Goal: Obtain resource: Obtain resource

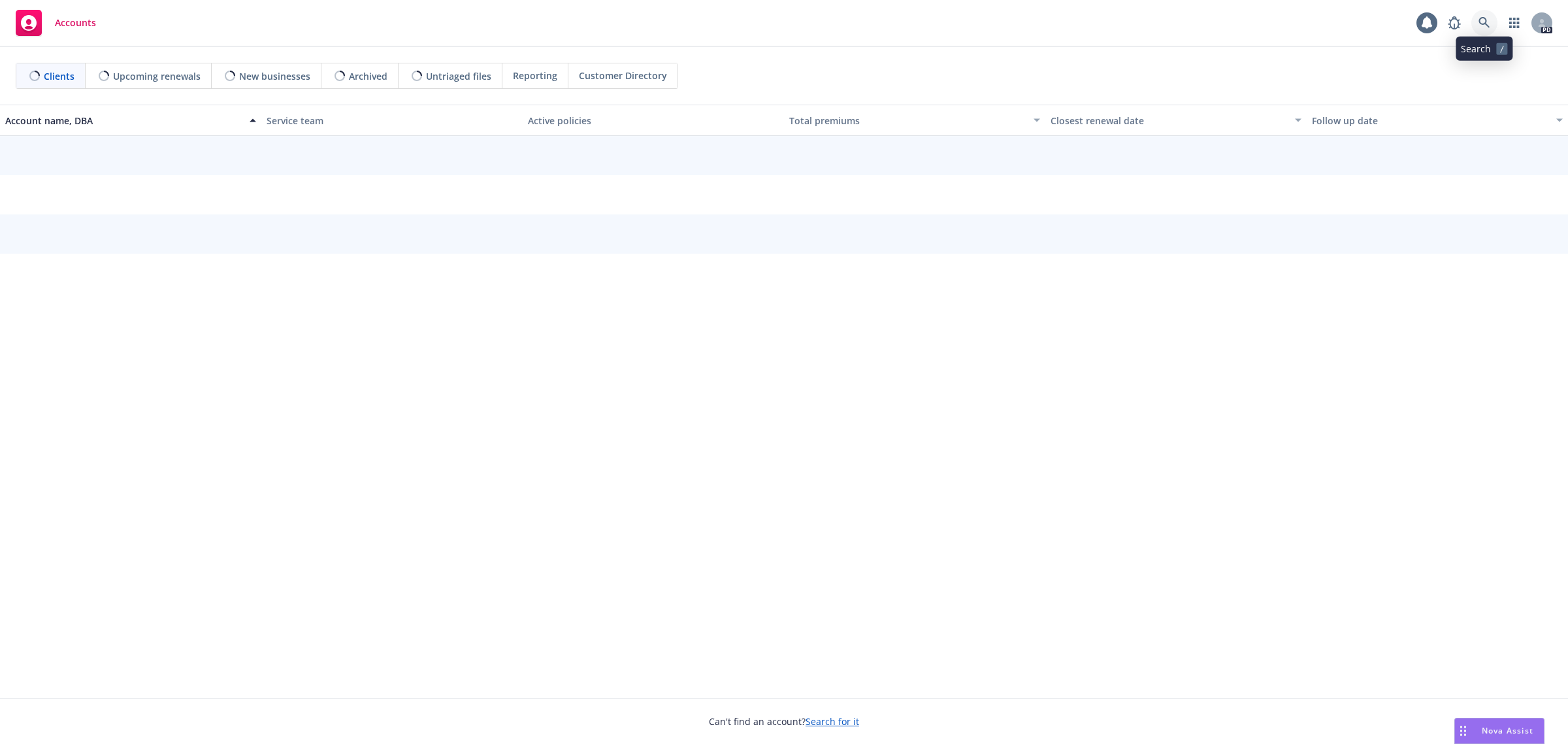
click at [1485, 20] on icon at bounding box center [1484, 22] width 11 height 11
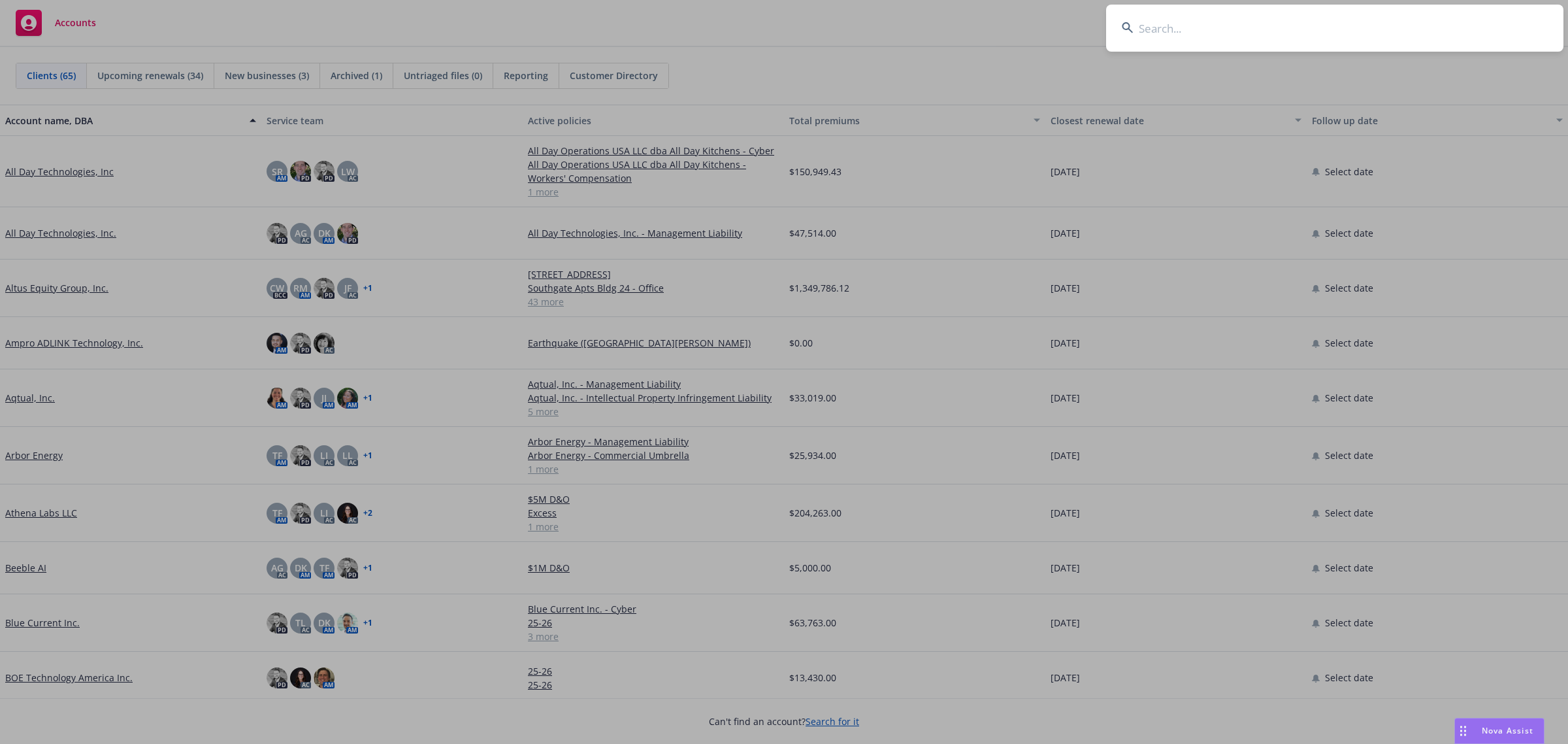
click at [1175, 35] on input at bounding box center [1334, 27] width 457 height 47
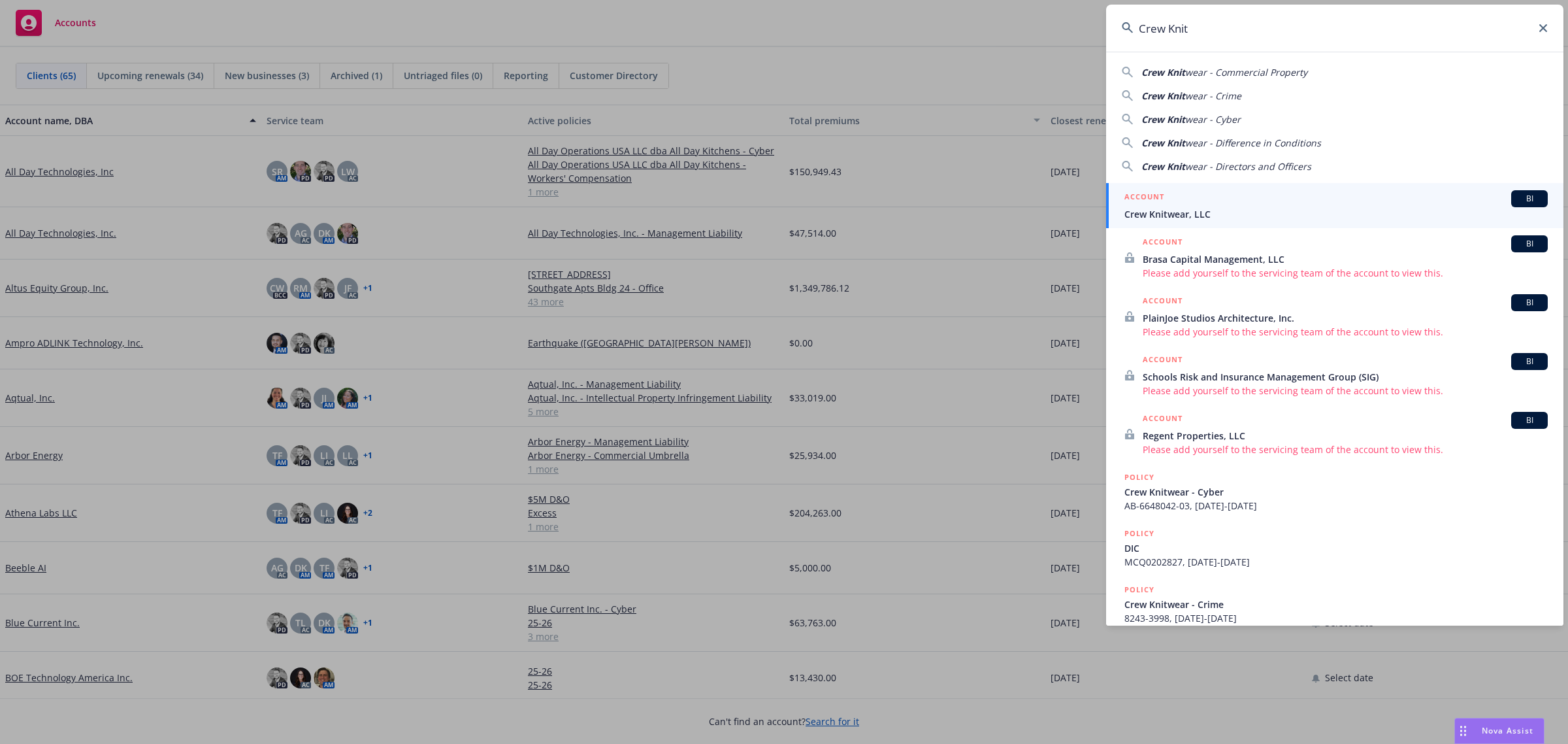
type input "Crew Knit"
click at [1203, 219] on span "Crew Knitwear, LLC" at bounding box center [1336, 214] width 423 height 14
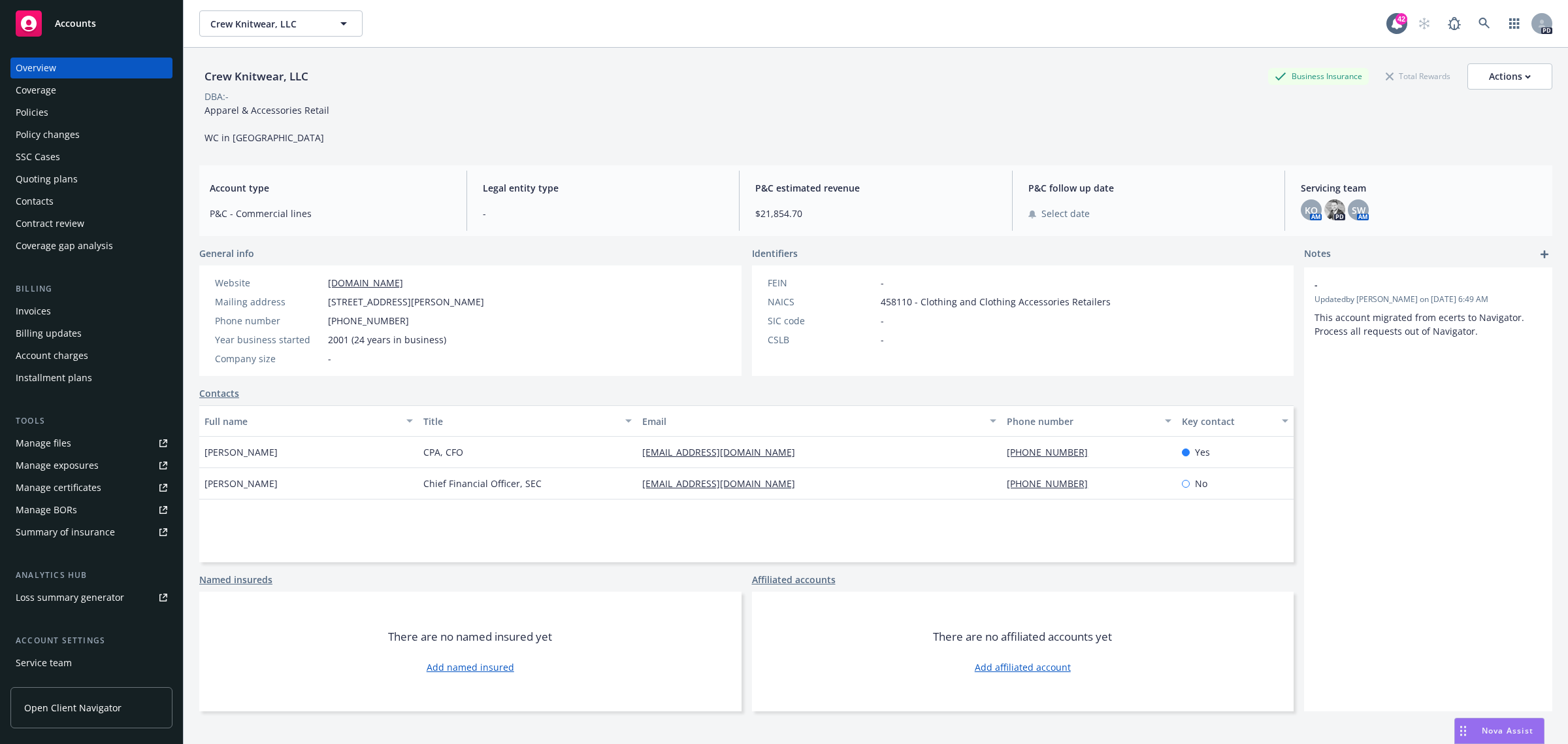
click at [89, 531] on div "Summary of insurance" at bounding box center [65, 531] width 99 height 21
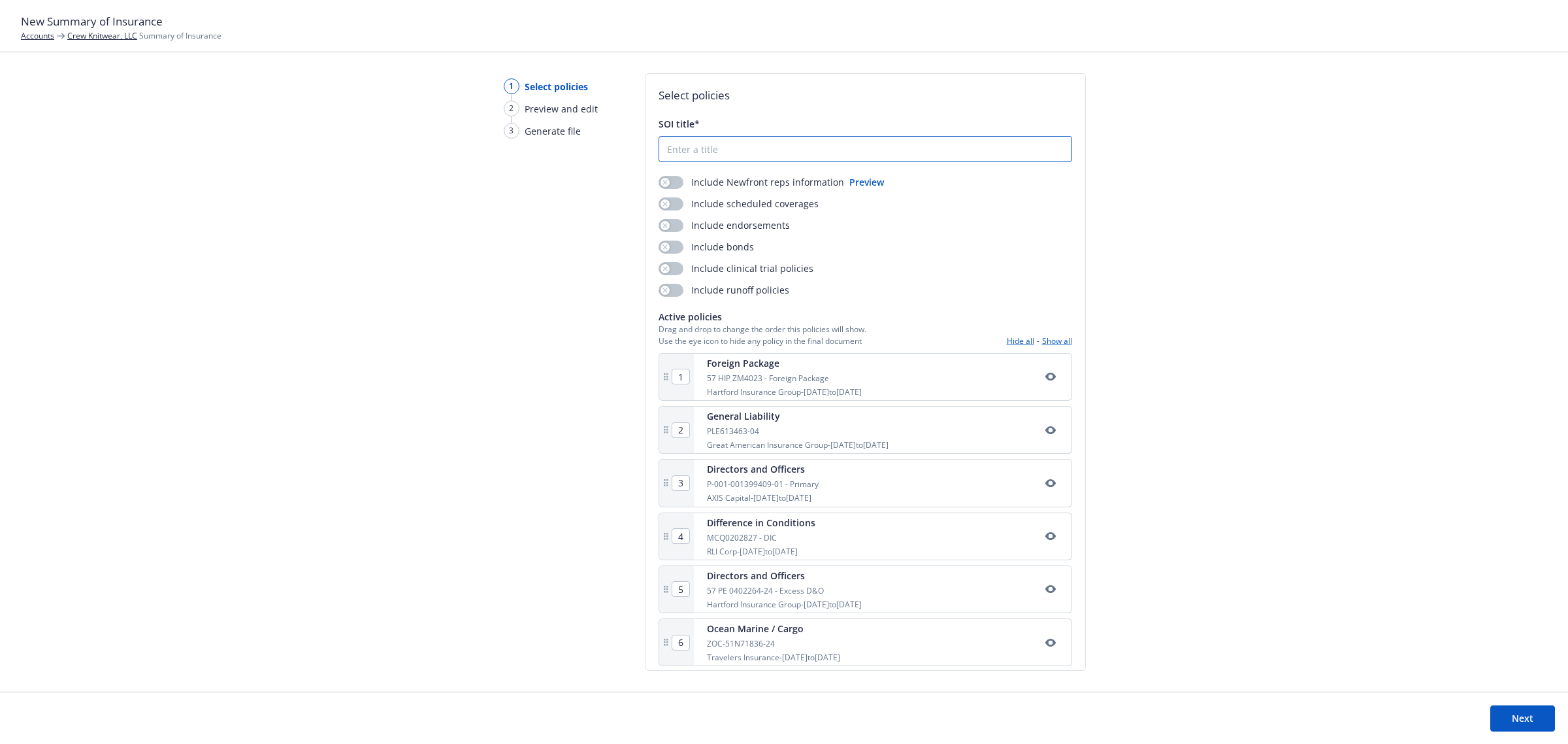
click at [750, 154] on input "SOI title*" at bounding box center [865, 149] width 412 height 25
type input "CKW SOI [DATE]-[DATE]"
click at [1520, 725] on button "Next" at bounding box center [1522, 718] width 65 height 26
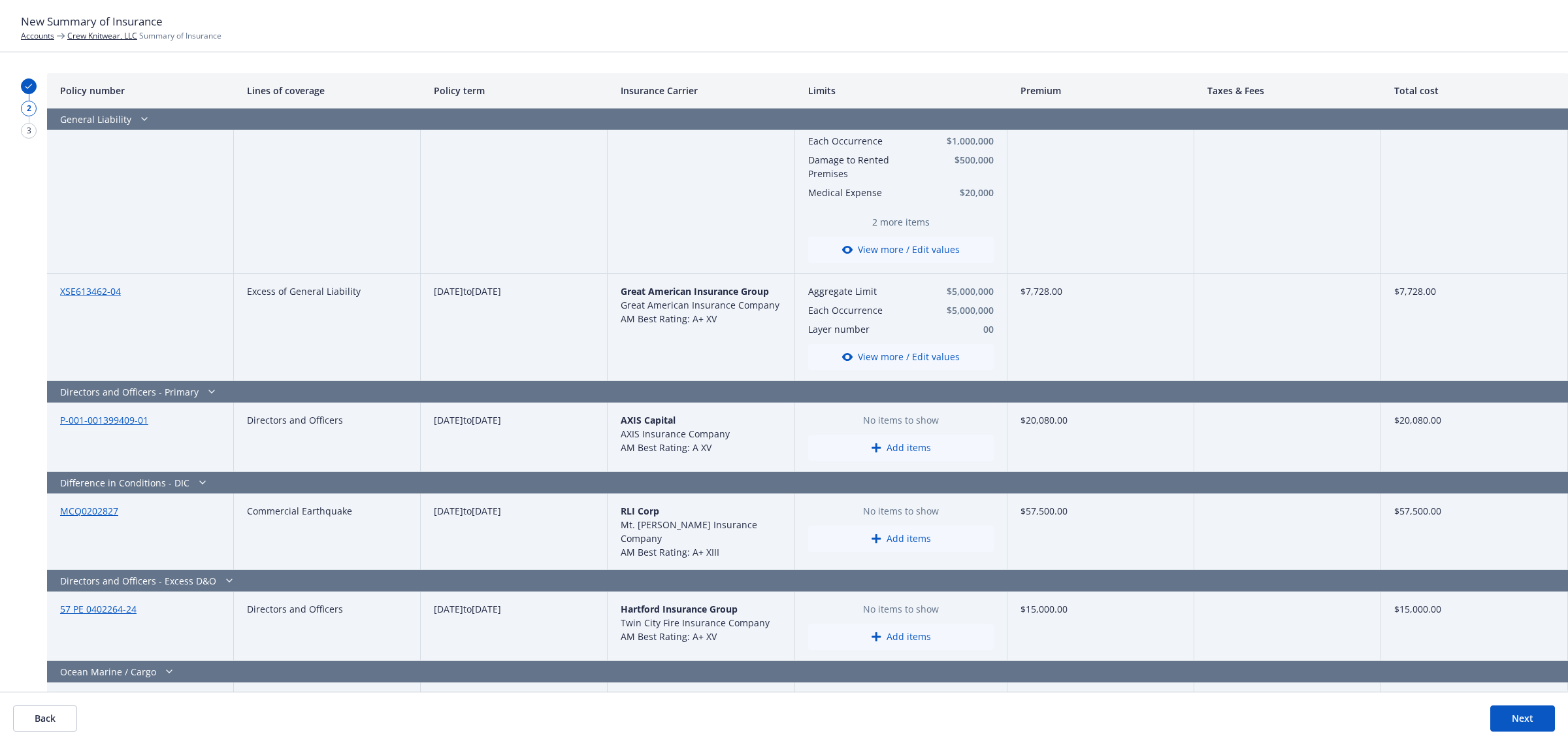
scroll to position [572, 0]
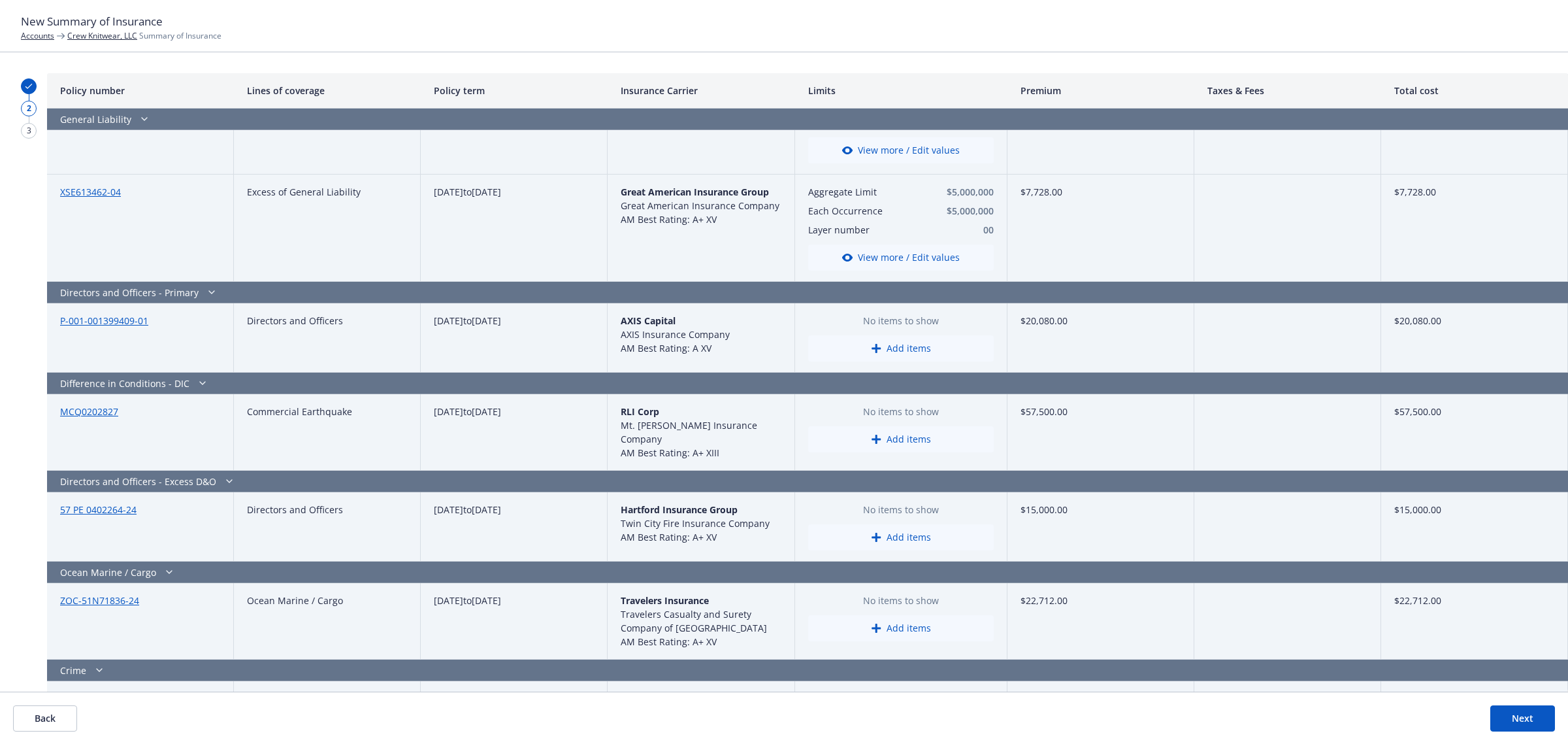
click at [903, 350] on button "Add items" at bounding box center [901, 348] width 185 height 26
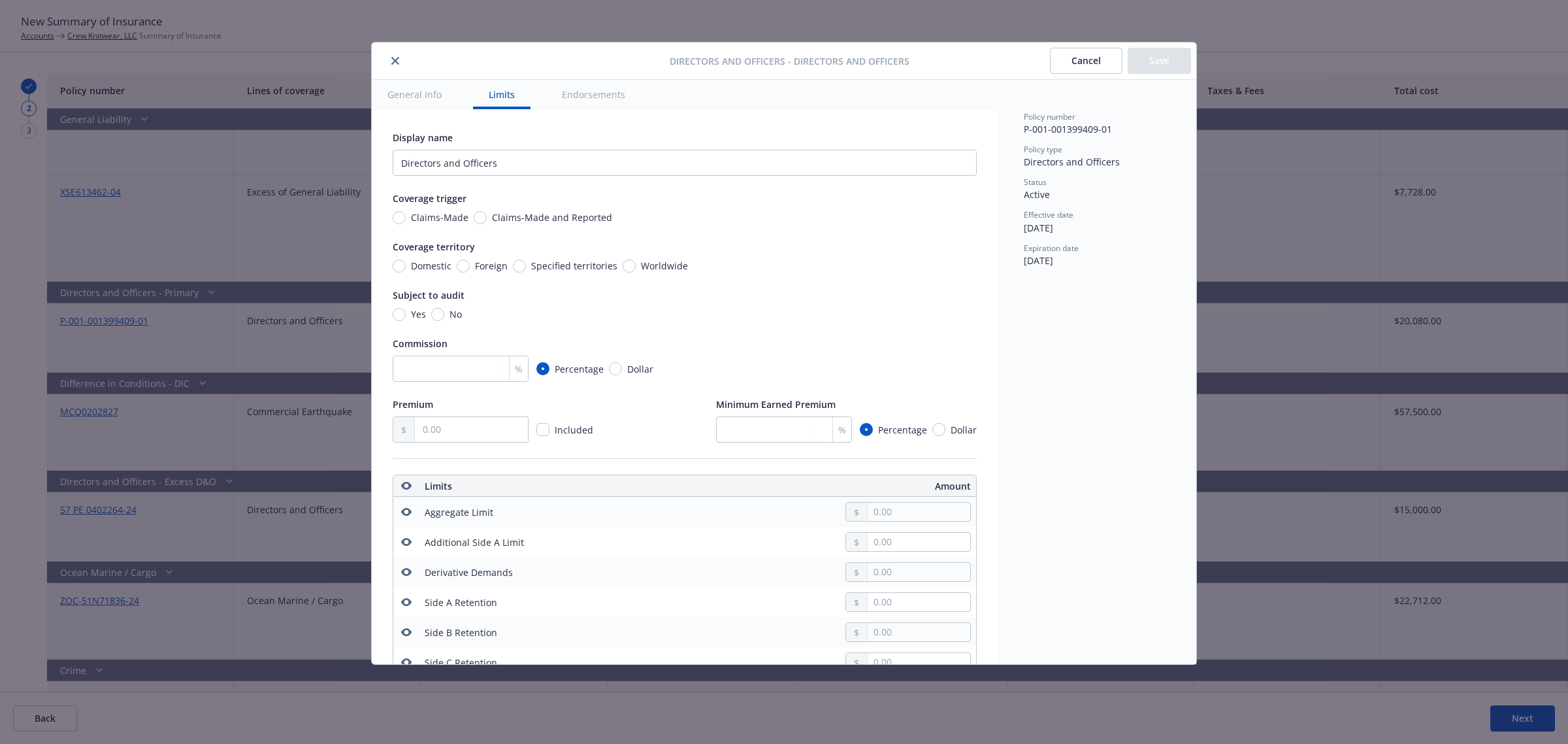
scroll to position [365, 0]
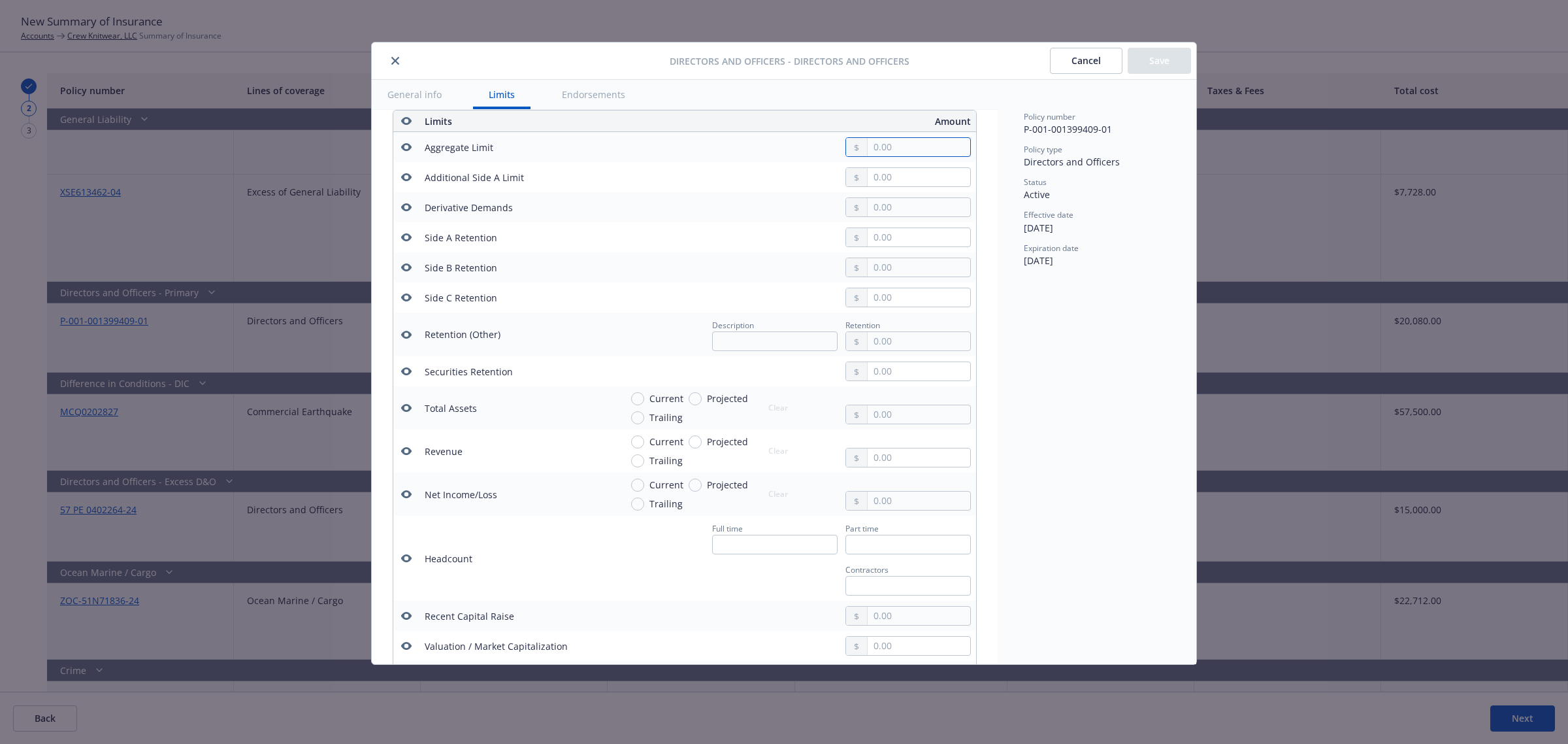
click at [906, 147] on input "text" at bounding box center [919, 147] width 103 height 19
click at [905, 226] on button "$2,000,000.00" at bounding box center [901, 229] width 112 height 24
click at [880, 141] on input "2,000,000.00" at bounding box center [919, 147] width 103 height 19
drag, startPoint x: 870, startPoint y: 149, endPoint x: 951, endPoint y: 140, distance: 81.5
click at [873, 149] on input "2,000,000.00" at bounding box center [919, 147] width 103 height 19
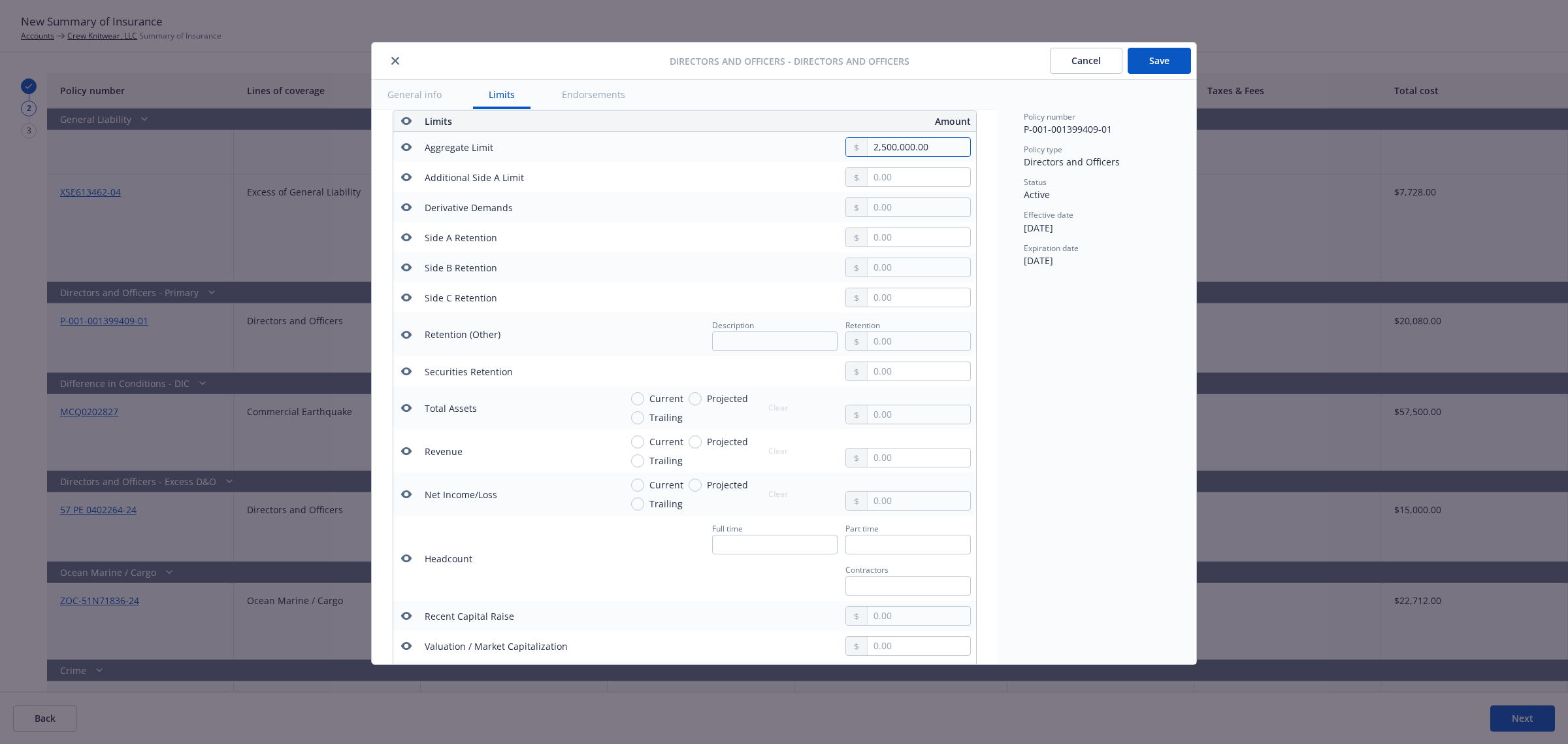
type input "2,500,000.00"
click at [1137, 366] on div "Policy number P-001-001399409-01 Policy type Directors and Officers Status Acti…" at bounding box center [1097, 372] width 199 height 584
click at [1174, 69] on button "Save" at bounding box center [1159, 60] width 64 height 26
click at [1148, 57] on button "Save" at bounding box center [1159, 60] width 64 height 26
click at [1150, 54] on button "Save" at bounding box center [1159, 60] width 64 height 26
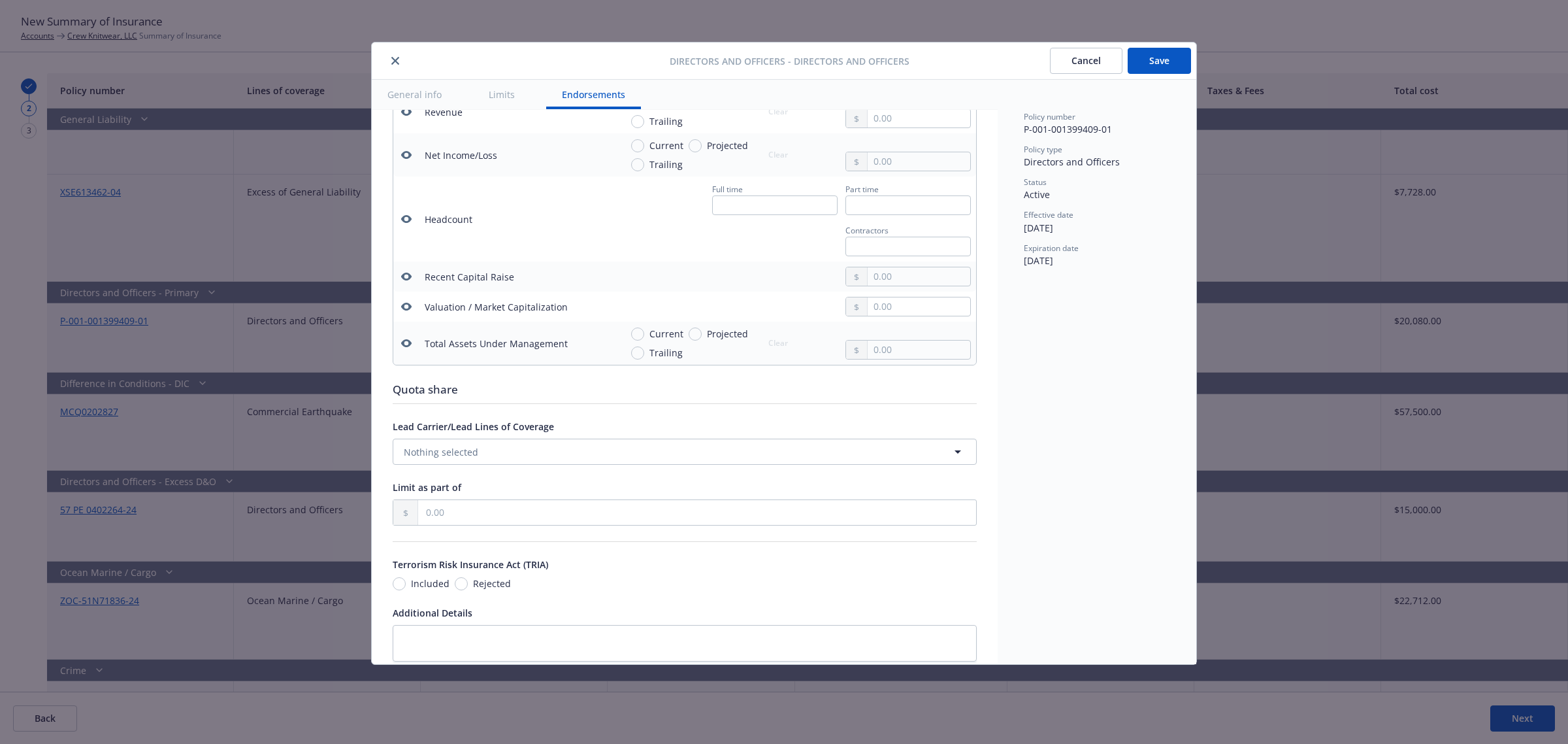
scroll to position [872, 0]
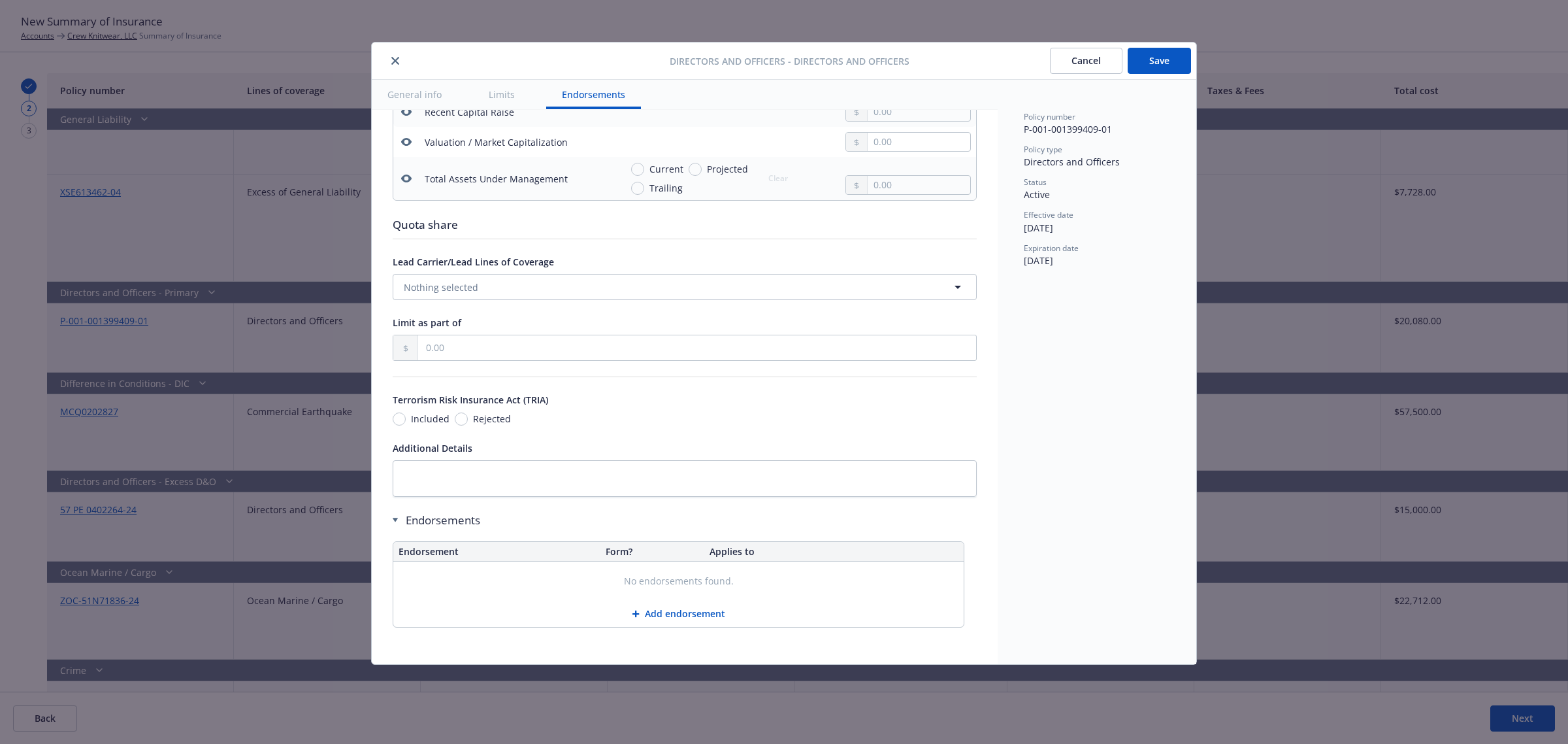
click at [1263, 413] on div "Directors and Officers - Directors and Officers Cancel Save General info Limits…" at bounding box center [784, 372] width 1568 height 744
click at [1170, 60] on button "Save" at bounding box center [1159, 60] width 64 height 26
click at [1078, 58] on button "Cancel" at bounding box center [1085, 60] width 72 height 26
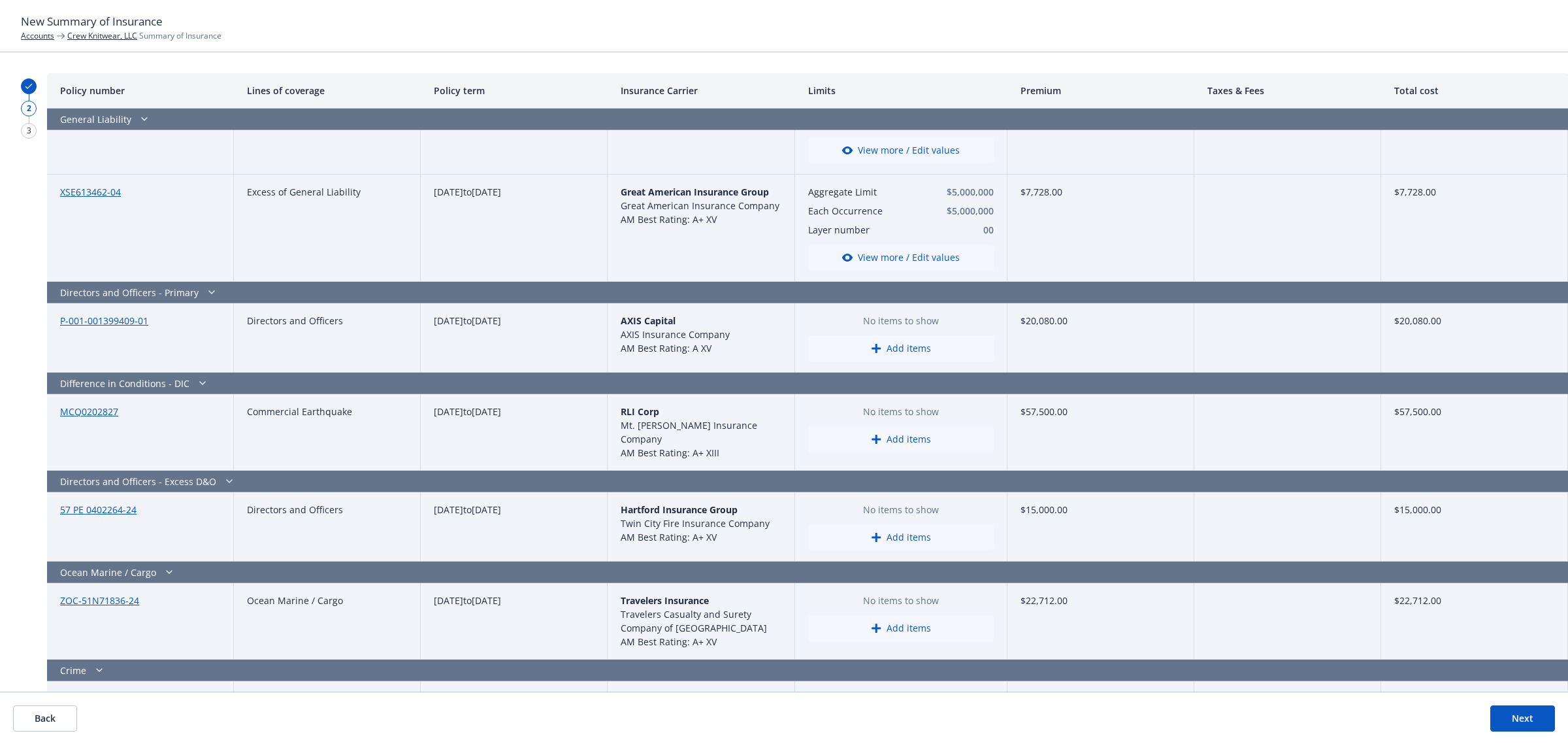
click at [883, 355] on button "Add items" at bounding box center [901, 348] width 185 height 26
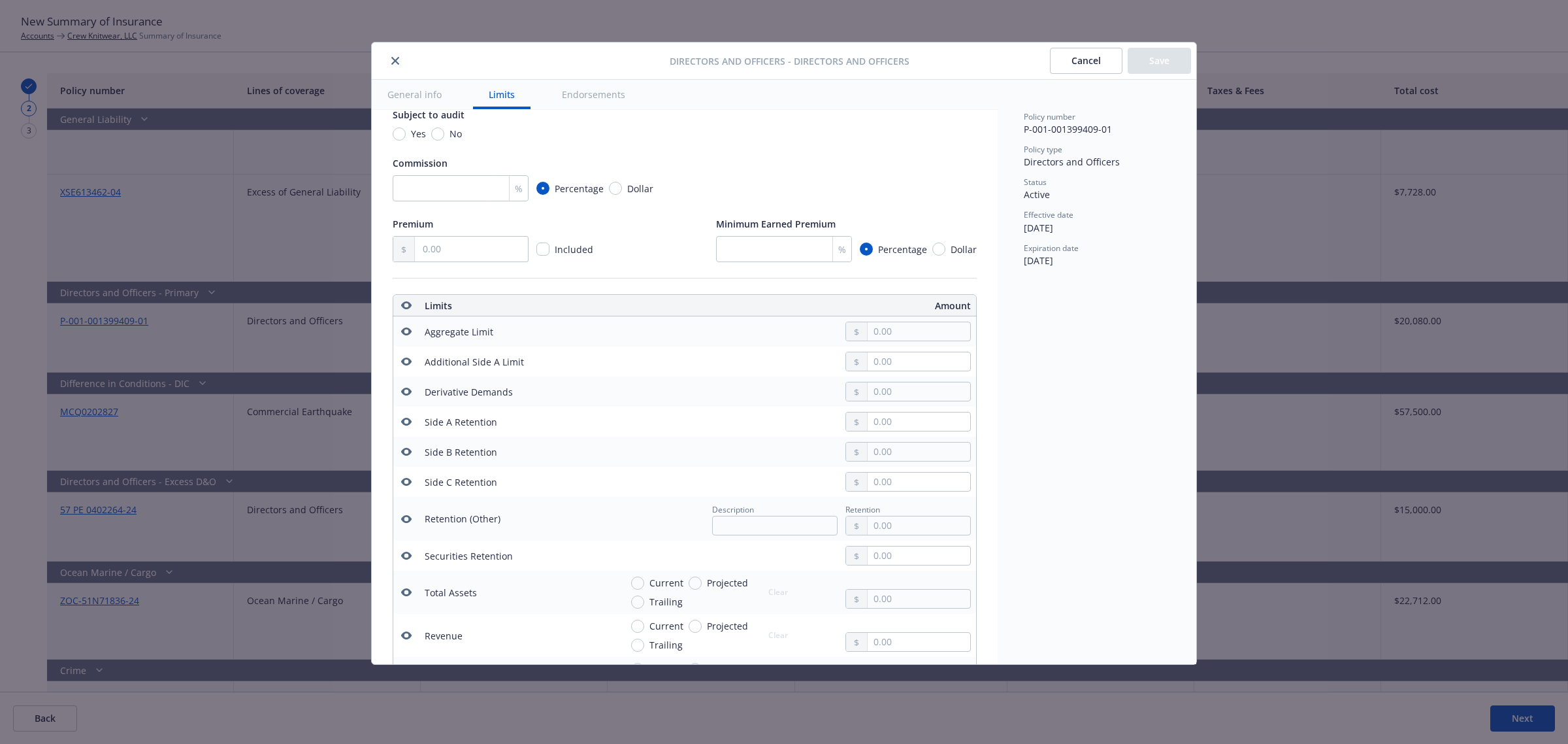
scroll to position [0, 0]
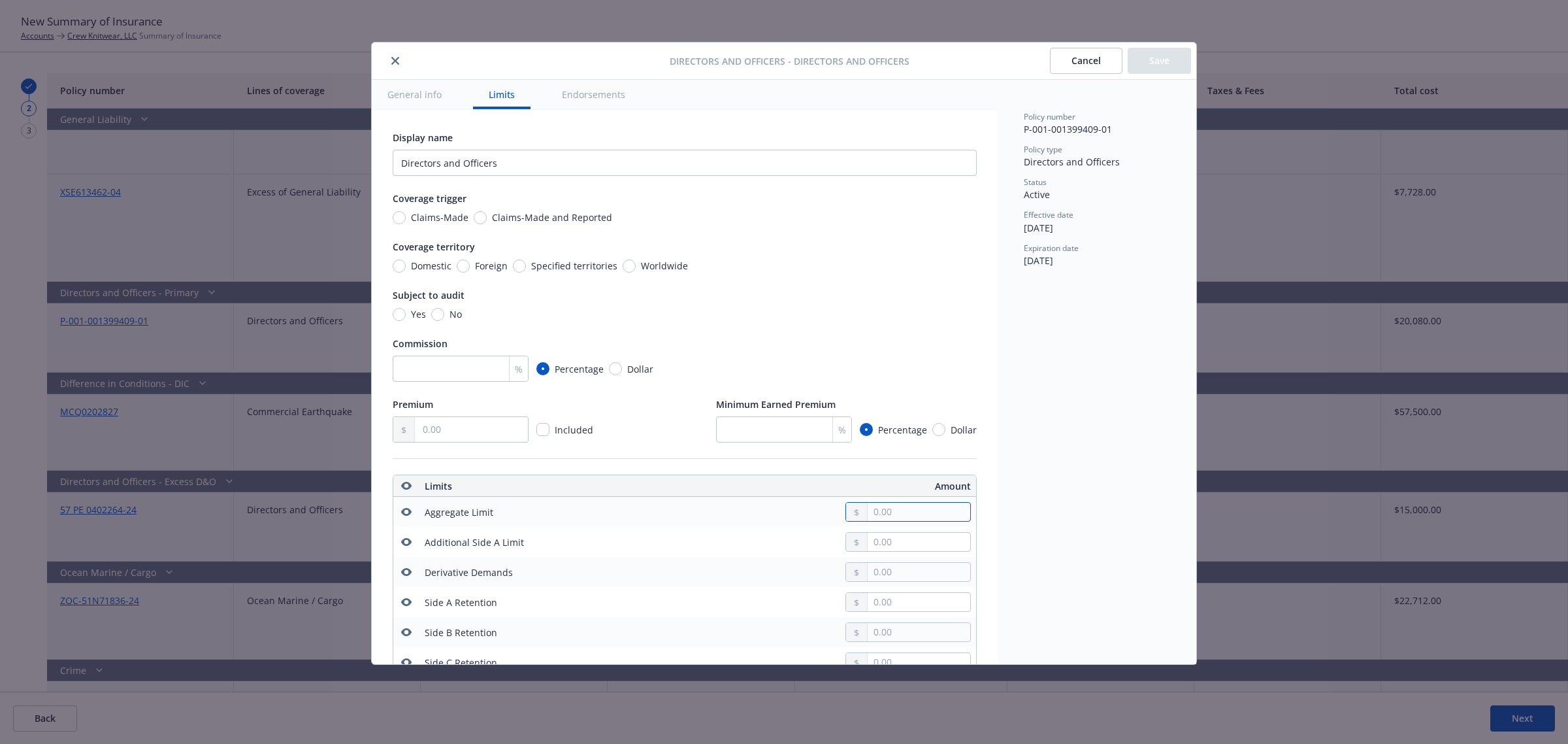
click at [871, 518] on input "text" at bounding box center [919, 512] width 103 height 19
click at [779, 321] on div "Display name Directors and Officers Coverage trigger Claims-Made Claims-Made an…" at bounding box center [684, 287] width 584 height 312
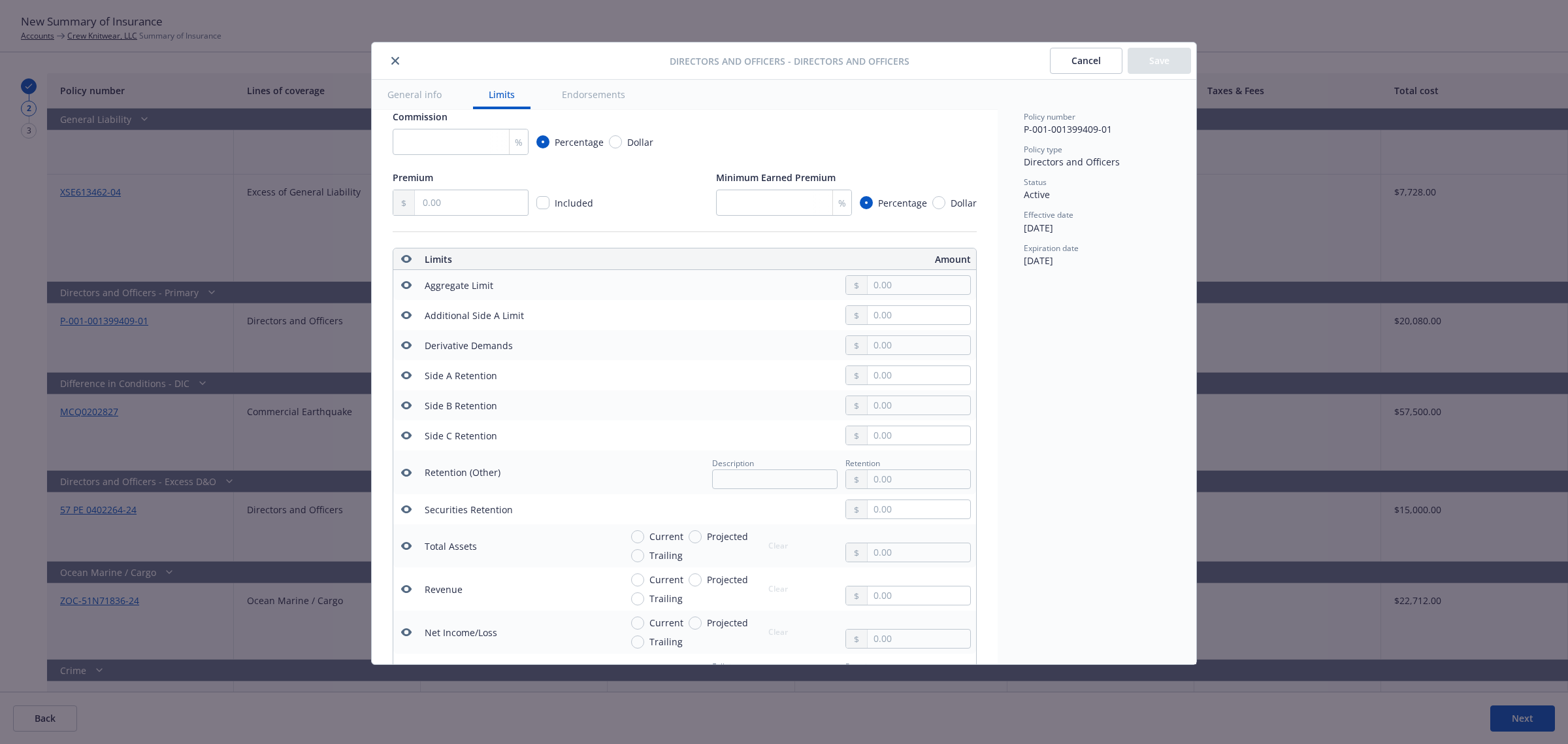
scroll to position [245, 0]
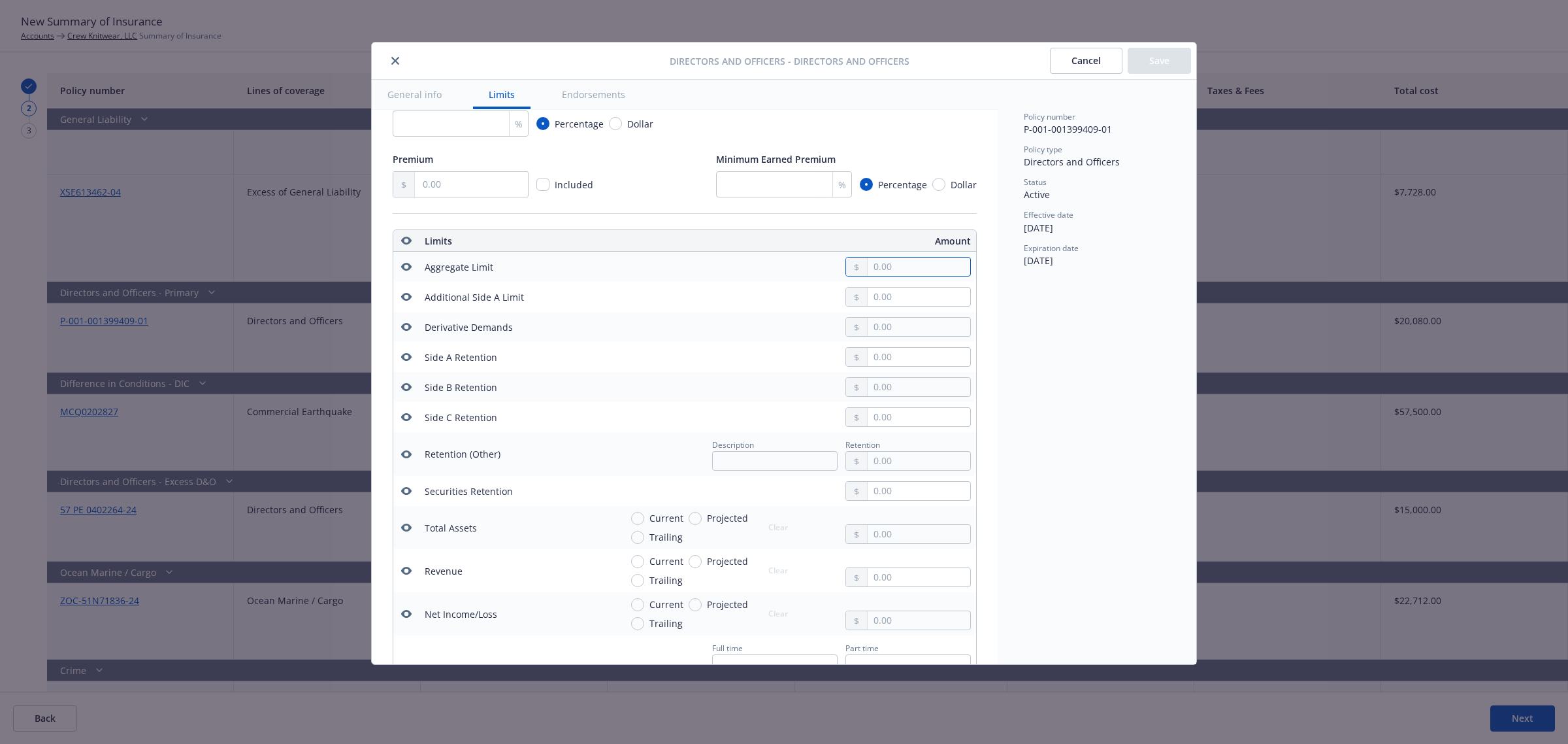
click at [893, 266] on input "text" at bounding box center [919, 267] width 103 height 19
click at [890, 344] on button "$2,000,000.00" at bounding box center [901, 349] width 112 height 24
click at [891, 263] on input "2,000,000.00" at bounding box center [919, 267] width 103 height 19
click at [886, 341] on button "$2,000,000.00" at bounding box center [901, 349] width 112 height 24
click at [873, 270] on input "2,000,000.00" at bounding box center [919, 267] width 103 height 19
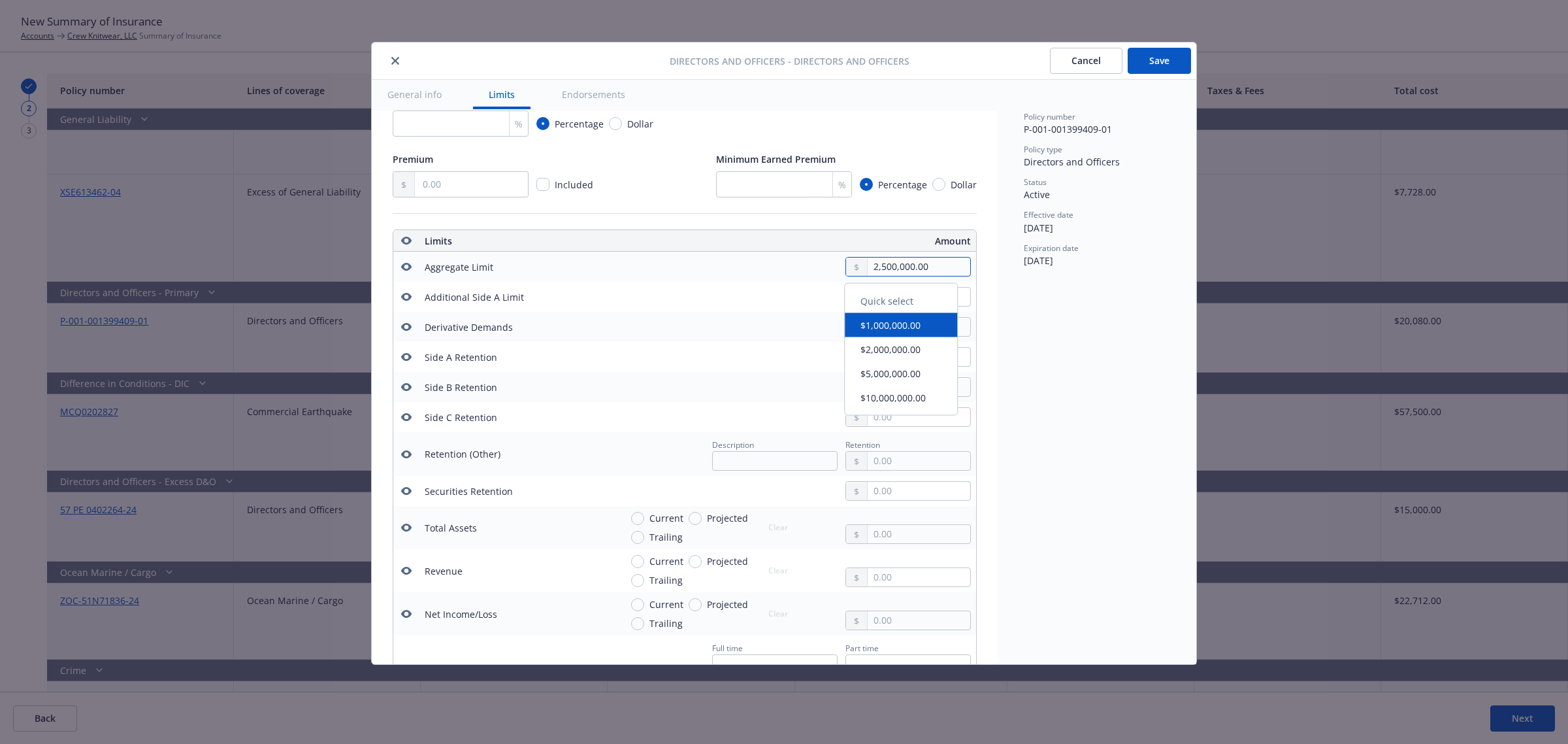
type input "2,500,000.00"
click at [1057, 345] on div "Policy number P-001-001399409-01 Policy type Directors and Officers Status Acti…" at bounding box center [1097, 372] width 199 height 584
click at [1162, 56] on button "Save" at bounding box center [1159, 60] width 64 height 26
click at [1161, 62] on button "Save" at bounding box center [1159, 60] width 64 height 26
click at [1161, 62] on div "Cancel Save" at bounding box center [1120, 60] width 141 height 26
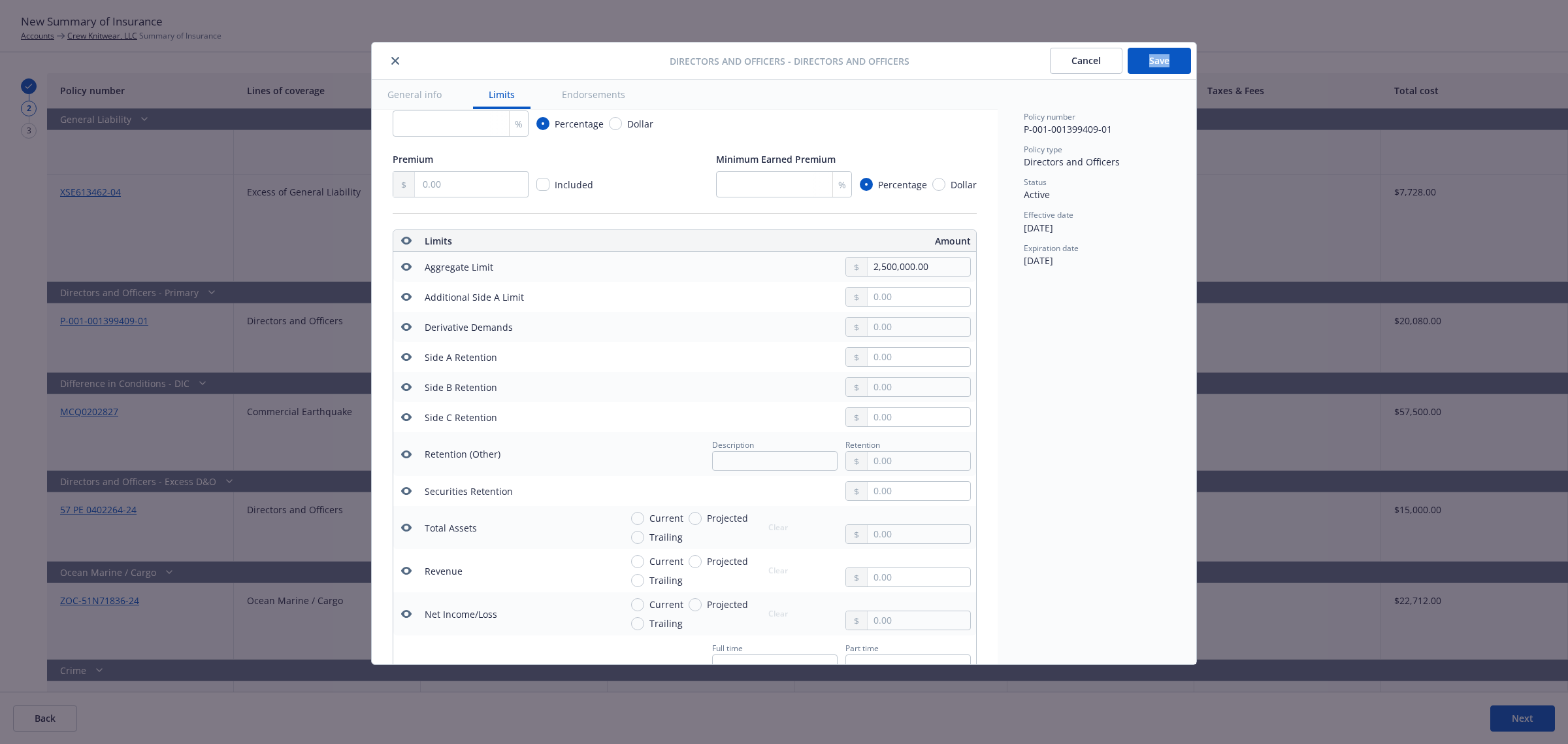
click at [1084, 60] on button "Cancel" at bounding box center [1085, 60] width 72 height 26
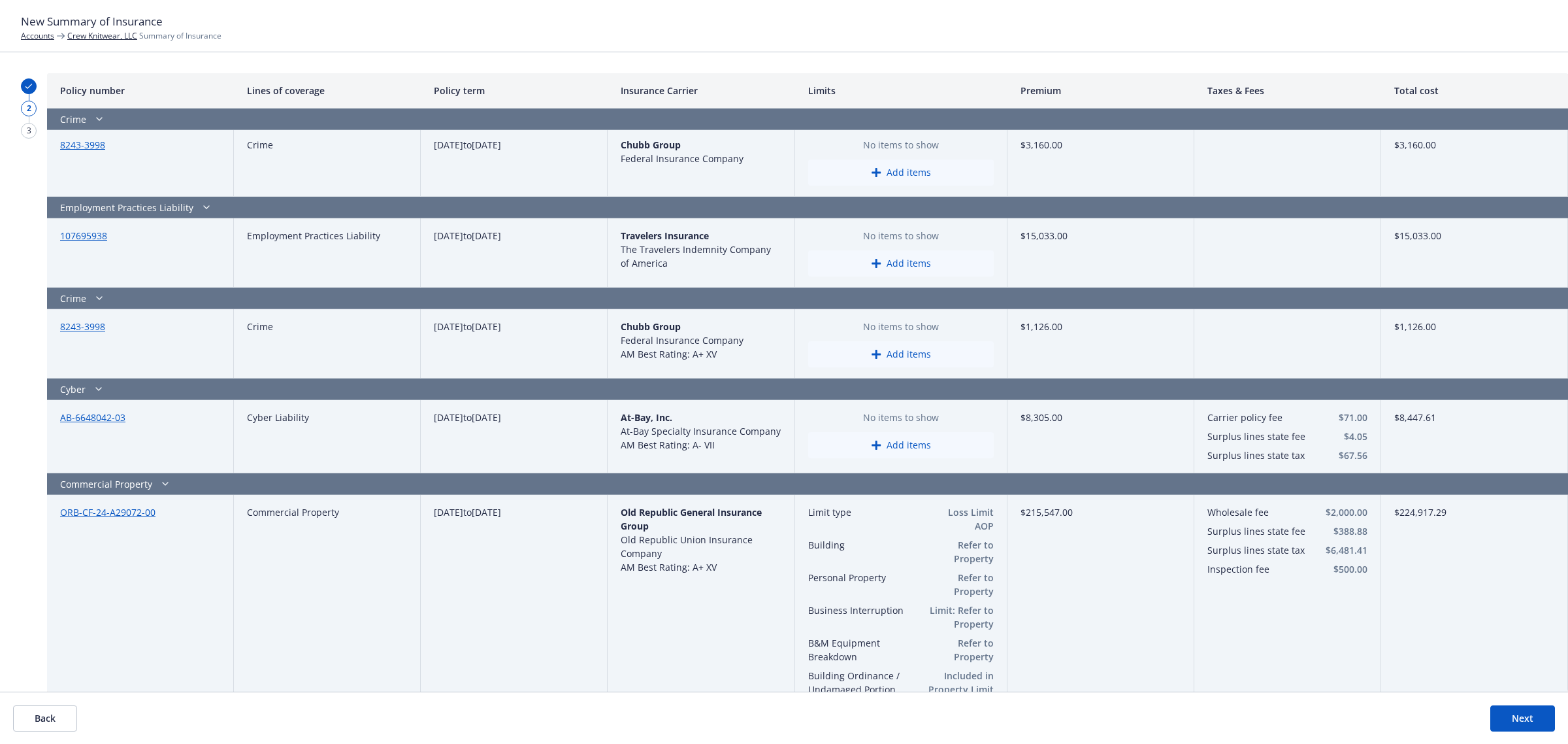
scroll to position [1201, 0]
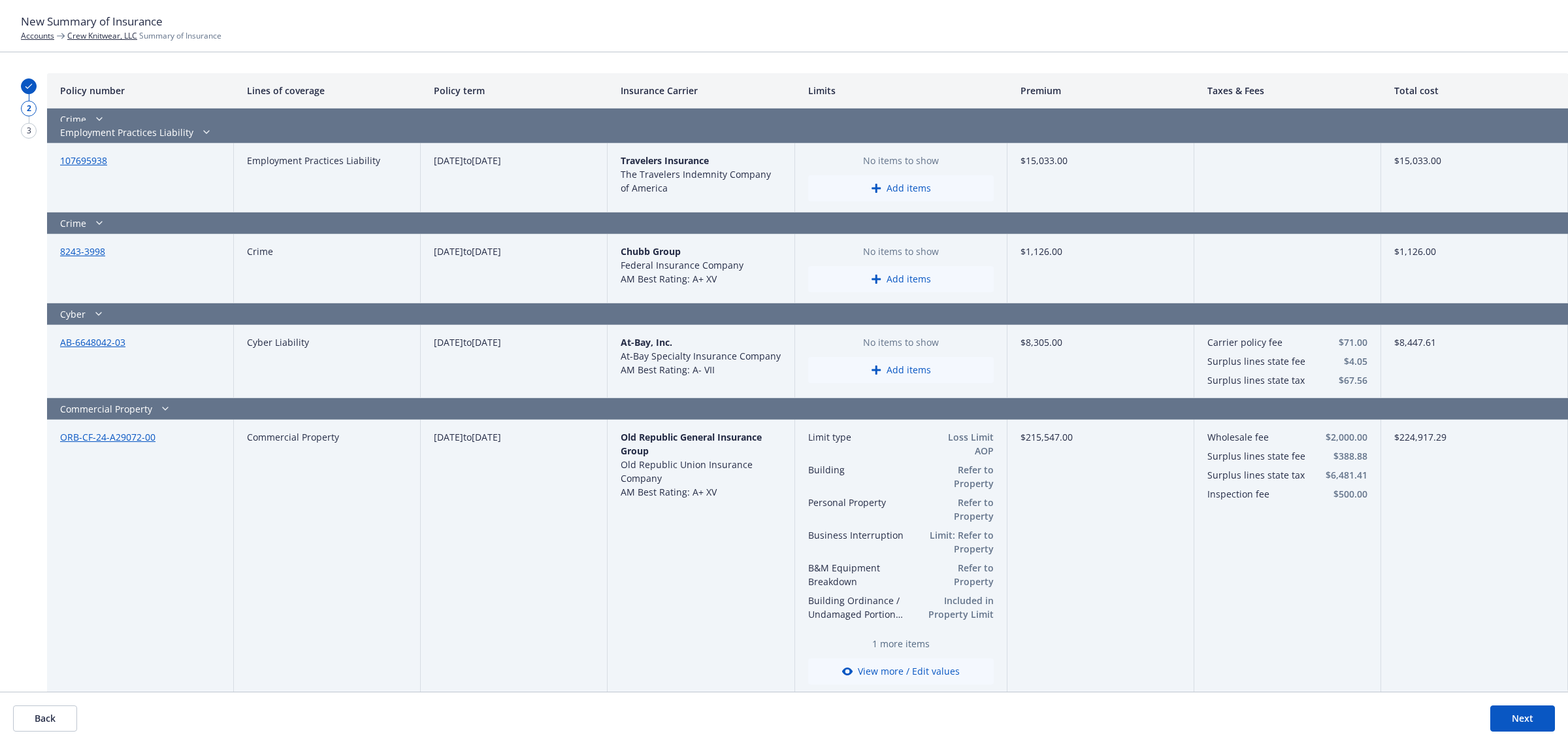
click at [1511, 713] on button "Next" at bounding box center [1522, 718] width 65 height 26
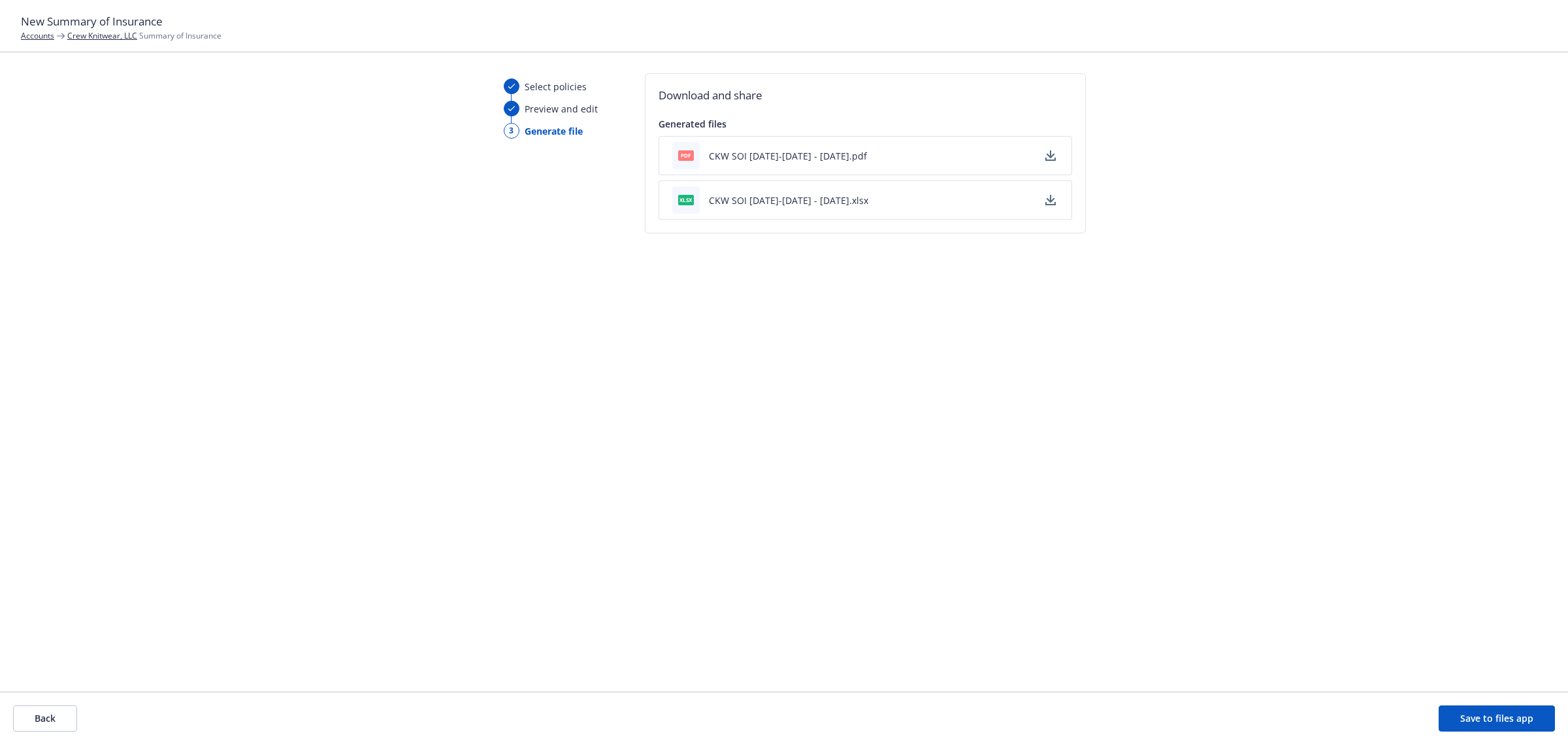
click at [812, 204] on button "CKW SOI [DATE]-[DATE] - [DATE].xlsx" at bounding box center [789, 201] width 160 height 14
